Goal: Register for event/course

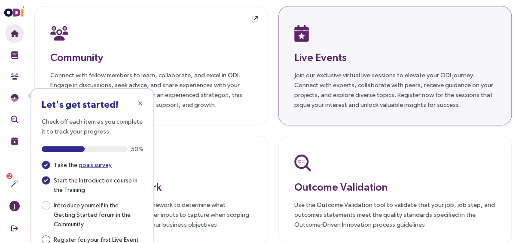
scroll to position [165, 0]
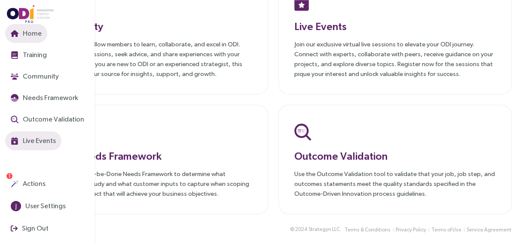
click at [35, 141] on span "Live Events" at bounding box center [38, 140] width 35 height 11
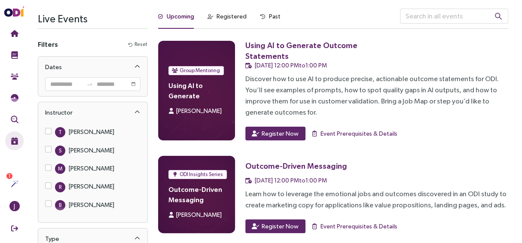
scroll to position [1, 0]
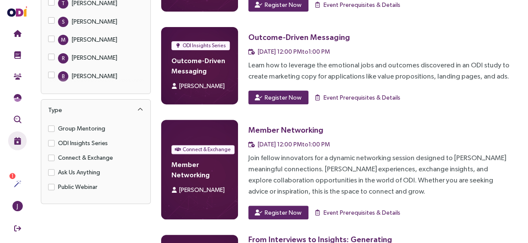
scroll to position [131, 0]
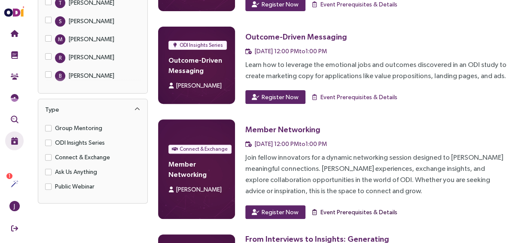
click at [365, 214] on span "Event Prerequisites & Details" at bounding box center [359, 212] width 77 height 9
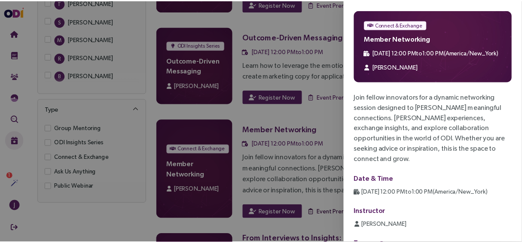
scroll to position [0, 0]
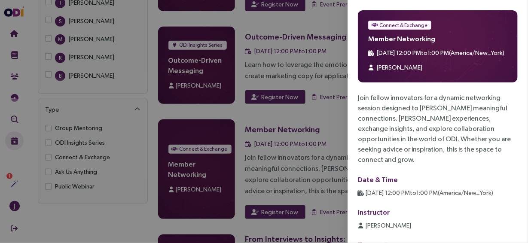
click at [309, 167] on div at bounding box center [264, 121] width 528 height 243
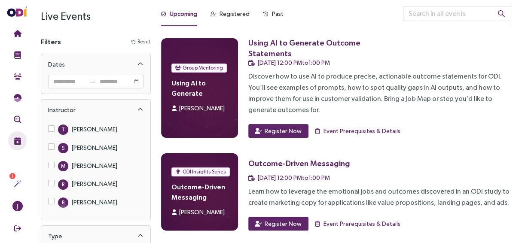
scroll to position [4, 0]
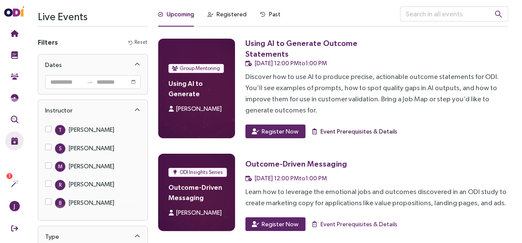
click at [325, 129] on span "Event Prerequisites & Details" at bounding box center [359, 131] width 77 height 9
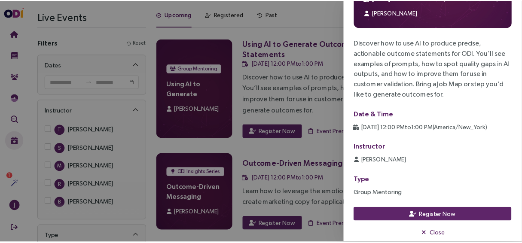
scroll to position [57, 0]
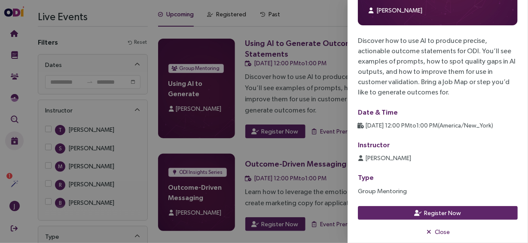
click at [310, 161] on div at bounding box center [264, 121] width 528 height 243
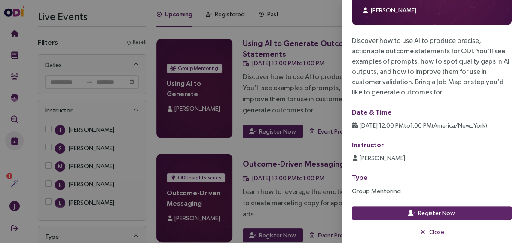
scroll to position [0, 0]
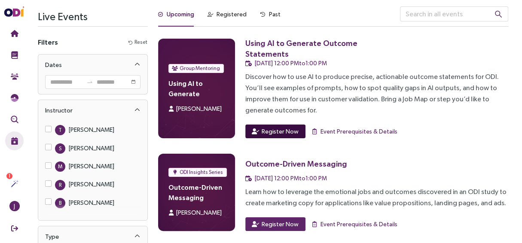
click at [269, 135] on span "Register Now" at bounding box center [280, 131] width 37 height 9
click at [50, 131] on label "T Tony Ulwick" at bounding box center [81, 129] width 73 height 11
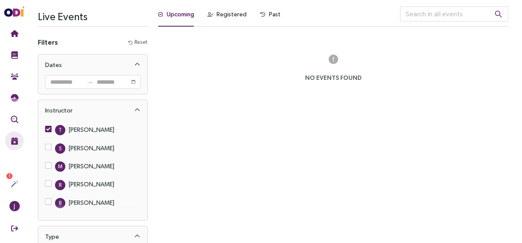
click at [48, 124] on label "T Tony Ulwick" at bounding box center [81, 129] width 73 height 11
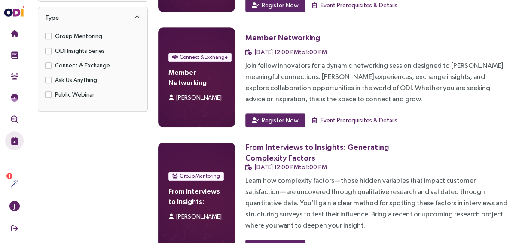
scroll to position [223, 0]
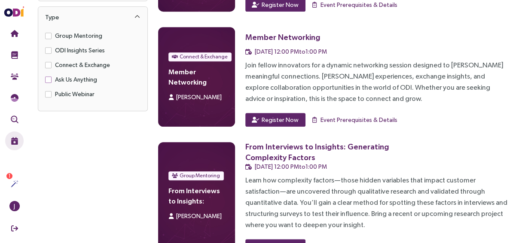
click at [90, 79] on span "Ask Us Anything" at bounding box center [76, 79] width 49 height 9
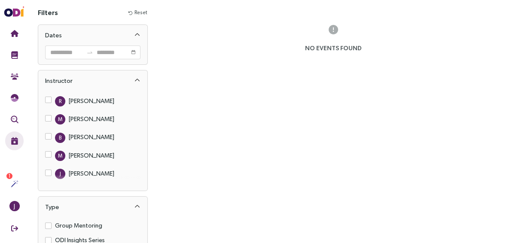
scroll to position [105, 0]
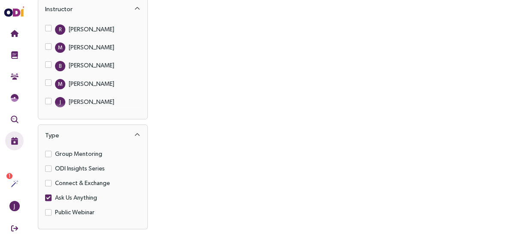
click at [69, 197] on span "Ask Us Anything" at bounding box center [76, 197] width 49 height 9
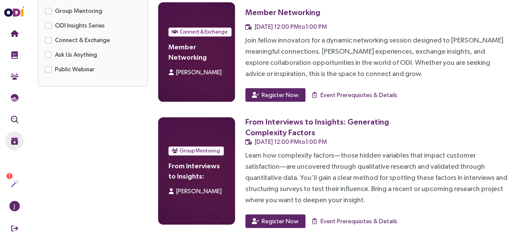
scroll to position [0, 0]
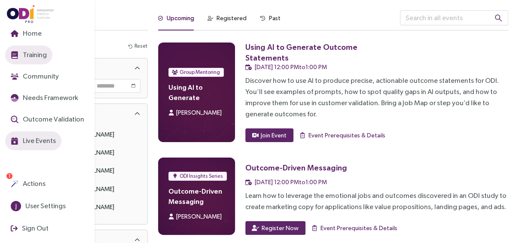
click at [29, 55] on span "Training" at bounding box center [34, 54] width 26 height 11
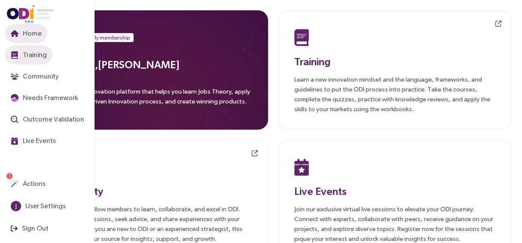
click at [22, 61] on button "Training" at bounding box center [28, 55] width 47 height 19
